Goal: Navigation & Orientation: Find specific page/section

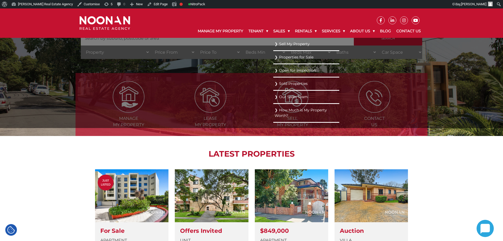
scroll to position [79, 0]
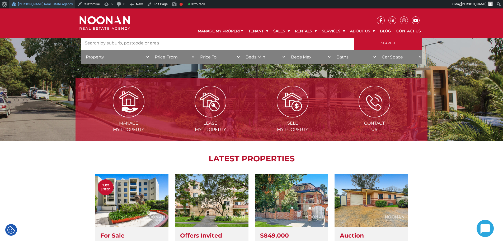
click at [27, 1] on link "[PERSON_NAME] Real Estate Agency" at bounding box center [42, 4] width 66 height 8
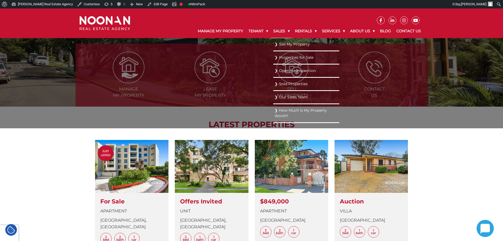
scroll to position [79, 0]
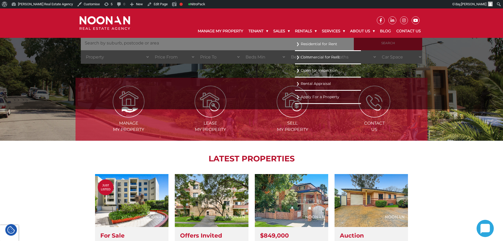
click at [305, 41] on link "Residential for Rent" at bounding box center [327, 43] width 63 height 7
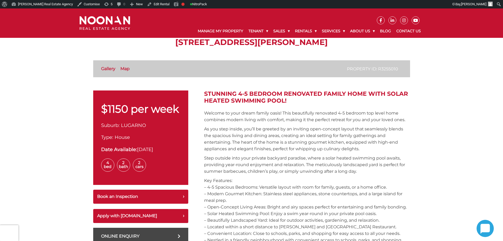
scroll to position [53, 0]
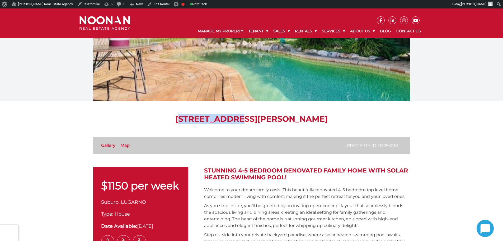
drag, startPoint x: 179, startPoint y: 120, endPoint x: 236, endPoint y: 120, distance: 56.3
click at [236, 120] on h1 "[STREET_ADDRESS][PERSON_NAME]" at bounding box center [251, 119] width 317 height 10
copy h1 "[STREET_ADDRESS][PERSON_NAME]"
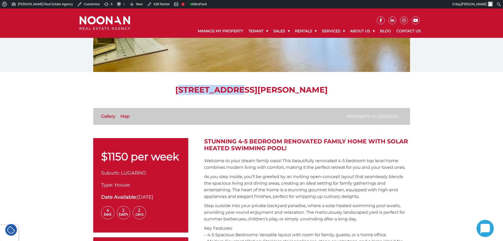
scroll to position [79, 0]
